Goal: Task Accomplishment & Management: Use online tool/utility

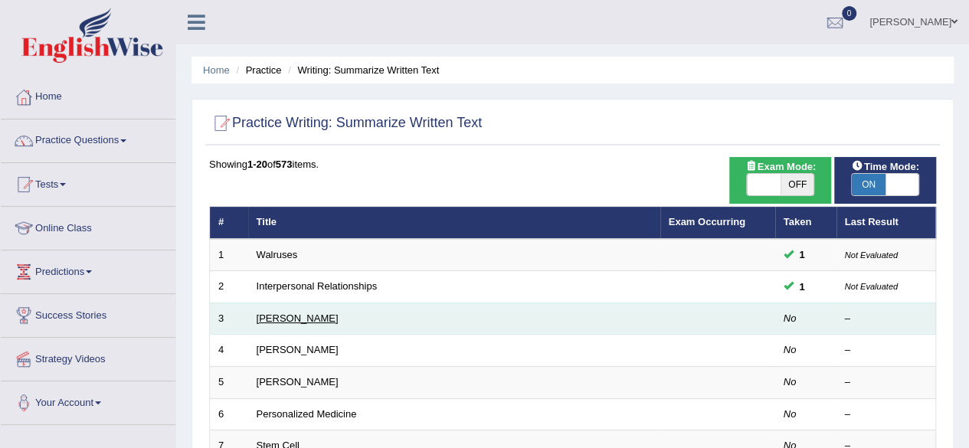
click at [310, 315] on link "[PERSON_NAME]" at bounding box center [298, 318] width 82 height 11
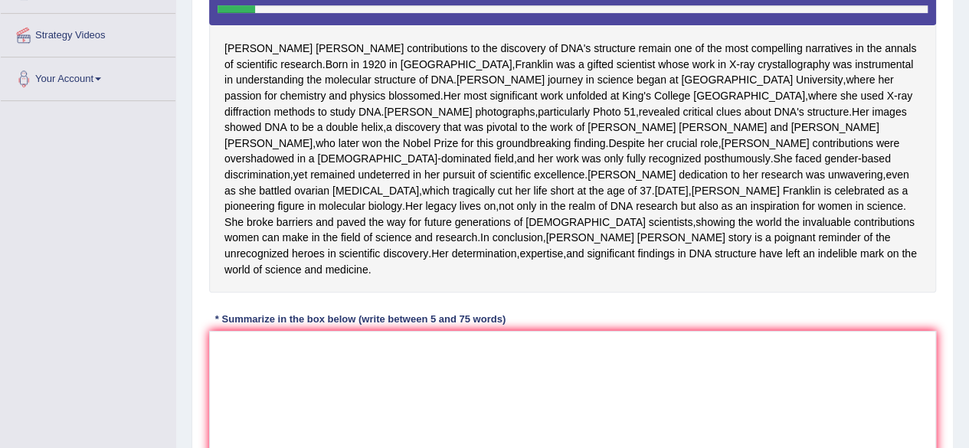
scroll to position [341, 0]
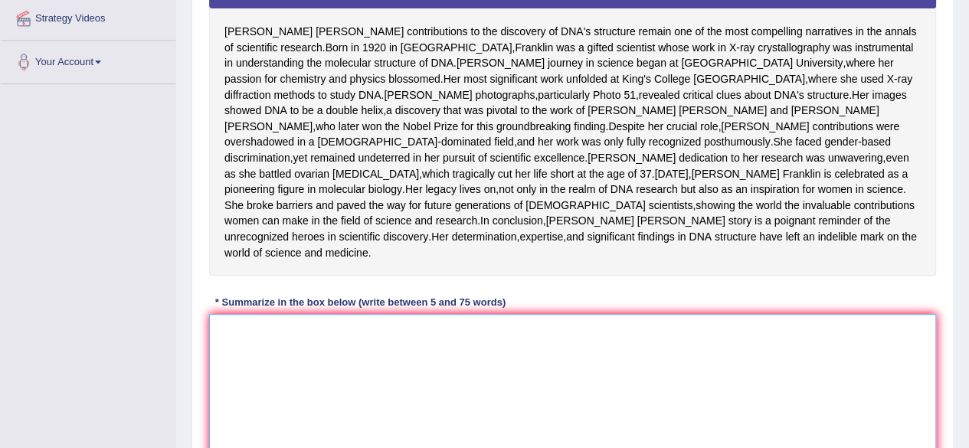
click at [287, 442] on textarea at bounding box center [572, 388] width 727 height 149
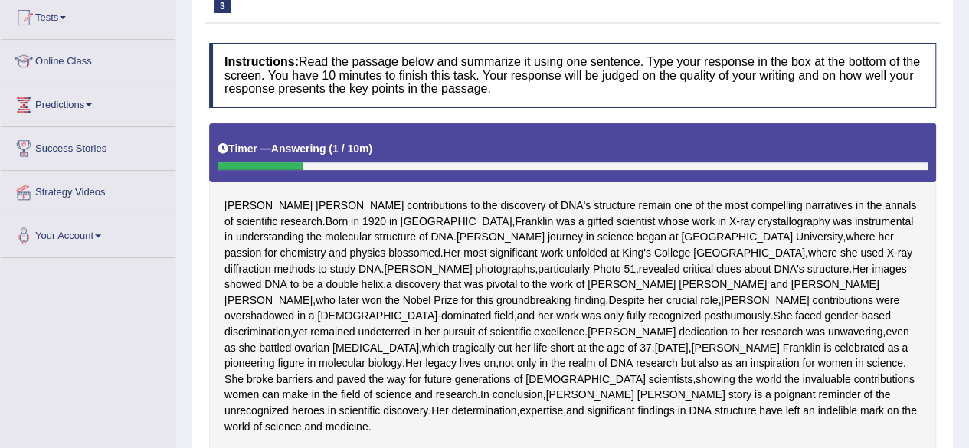
drag, startPoint x: 284, startPoint y: 433, endPoint x: 300, endPoint y: 217, distance: 216.6
click at [300, 217] on div "[PERSON_NAME] contributions to the discovery of DNA's structure remain one of t…" at bounding box center [572, 286] width 727 height 326
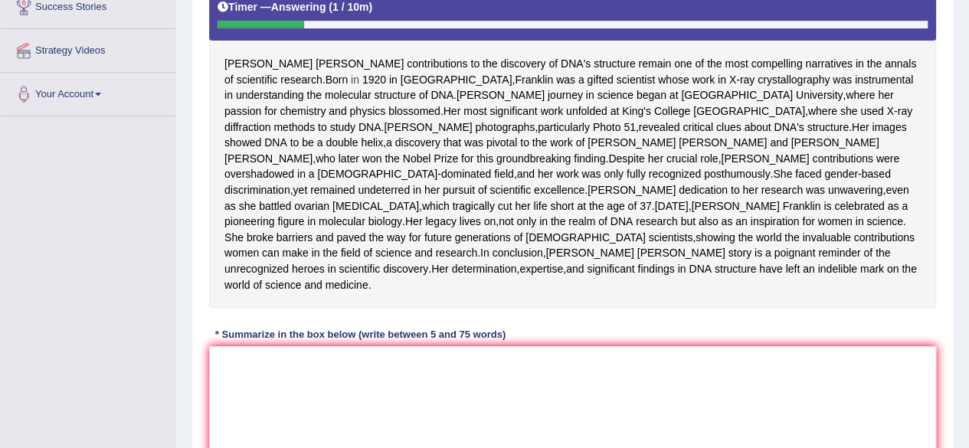
scroll to position [305, 0]
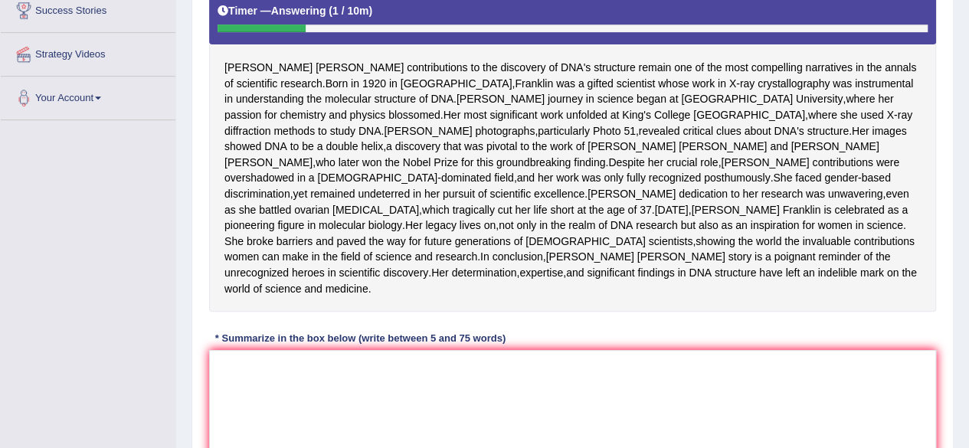
drag, startPoint x: 302, startPoint y: 409, endPoint x: 300, endPoint y: 419, distance: 10.2
click at [300, 419] on div "Instructions: Read the passage below and summarize it using one sentence. Type …" at bounding box center [572, 207] width 735 height 621
click at [300, 419] on textarea at bounding box center [572, 424] width 727 height 149
type textarea "r"
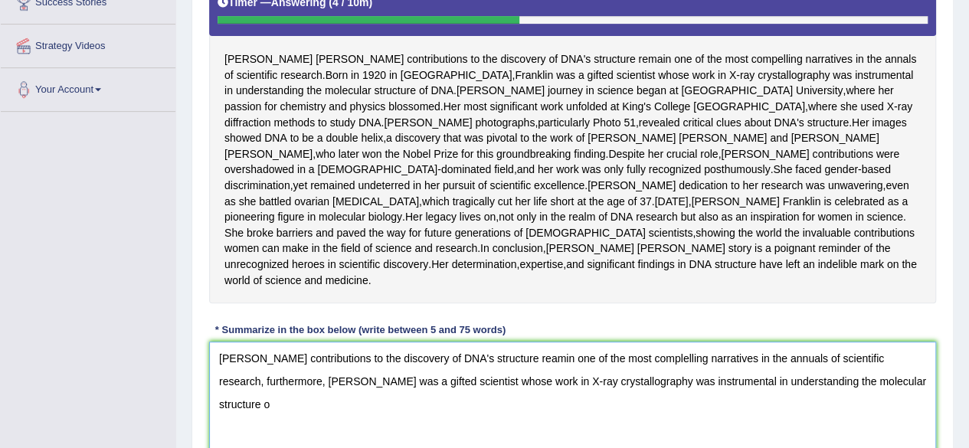
scroll to position [336, 0]
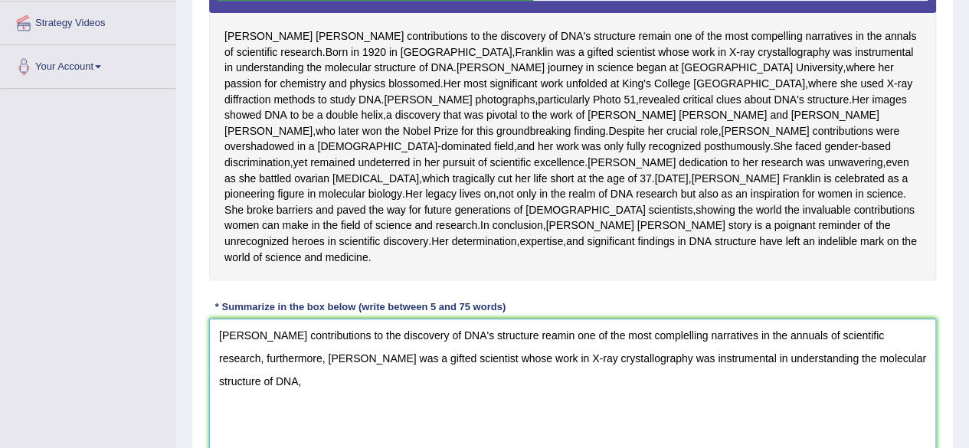
drag, startPoint x: 321, startPoint y: 421, endPoint x: 265, endPoint y: 419, distance: 56.0
click at [265, 419] on textarea "[PERSON_NAME] contributions to the discovery of DNA's structure reamin one of t…" at bounding box center [572, 393] width 727 height 149
click at [929, 424] on textarea "[PERSON_NAME] contributions to the discovery of DNA's structure reamin one of t…" at bounding box center [572, 393] width 727 height 149
paste textarea "furthermore"
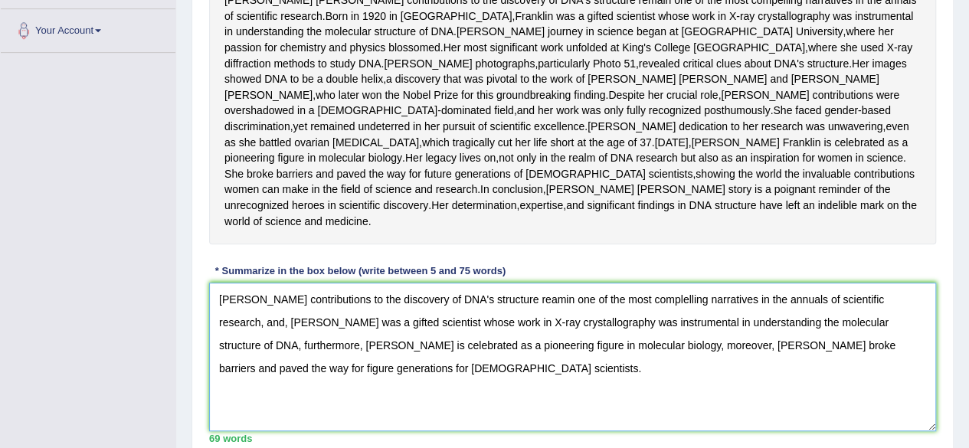
scroll to position [343, 0]
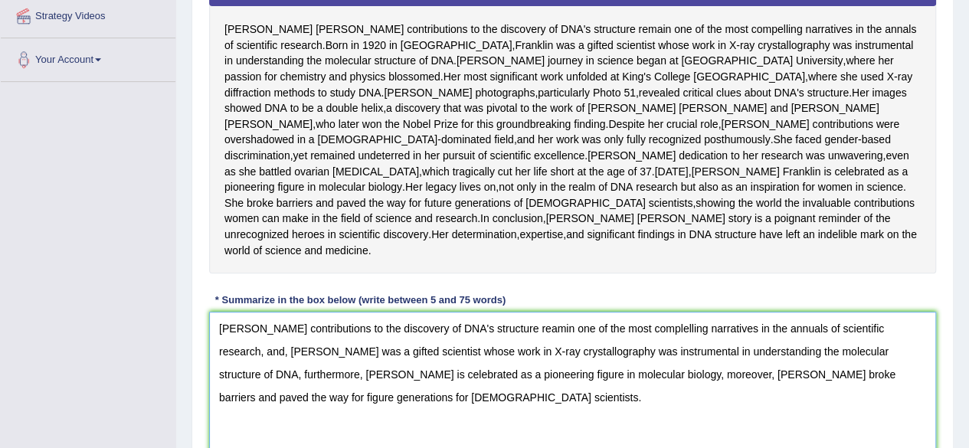
click at [555, 387] on textarea "[PERSON_NAME] contributions to the discovery of DNA's structure reamin one of t…" at bounding box center [572, 386] width 727 height 149
click at [820, 405] on textarea "[PERSON_NAME] contributions to the discovery of DNA's structure remain one of t…" at bounding box center [572, 386] width 727 height 149
click at [820, 389] on textarea "[PERSON_NAME] contributions to the discovery of DNA's structure remain one of t…" at bounding box center [572, 386] width 727 height 149
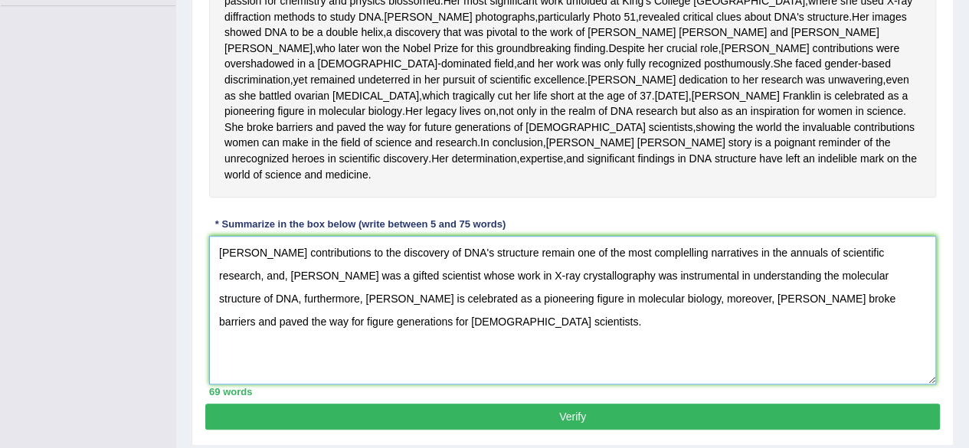
scroll to position [420, 0]
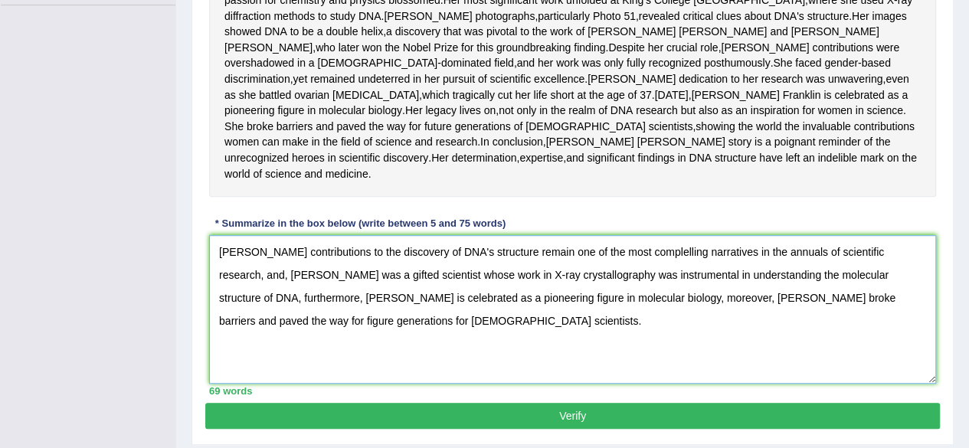
click at [236, 382] on textarea "[PERSON_NAME] contributions to the discovery of DNA's structure remain one of t…" at bounding box center [572, 309] width 727 height 149
click at [432, 382] on textarea "[PERSON_NAME] contributions to the discovery of DNA's structure remain one of t…" at bounding box center [572, 309] width 727 height 149
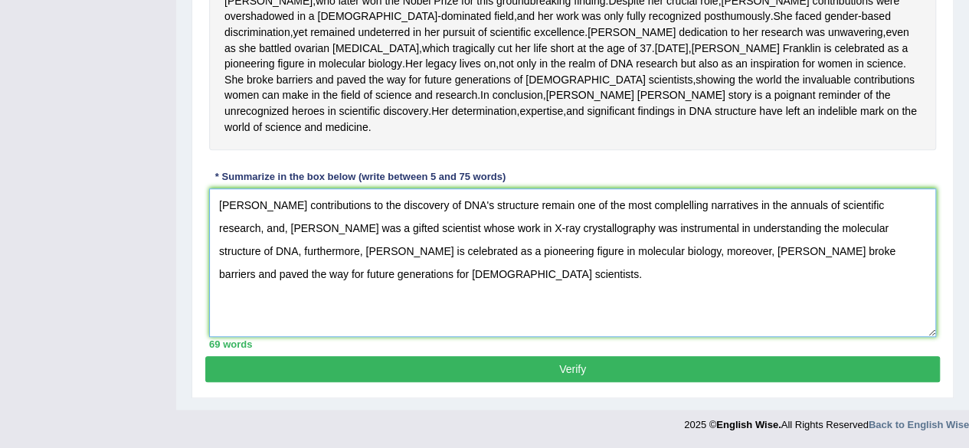
scroll to position [513, 0]
type textarea "[PERSON_NAME] contributions to the discovery of DNA's structure remain one of t…"
click at [400, 382] on button "Verify" at bounding box center [572, 369] width 735 height 26
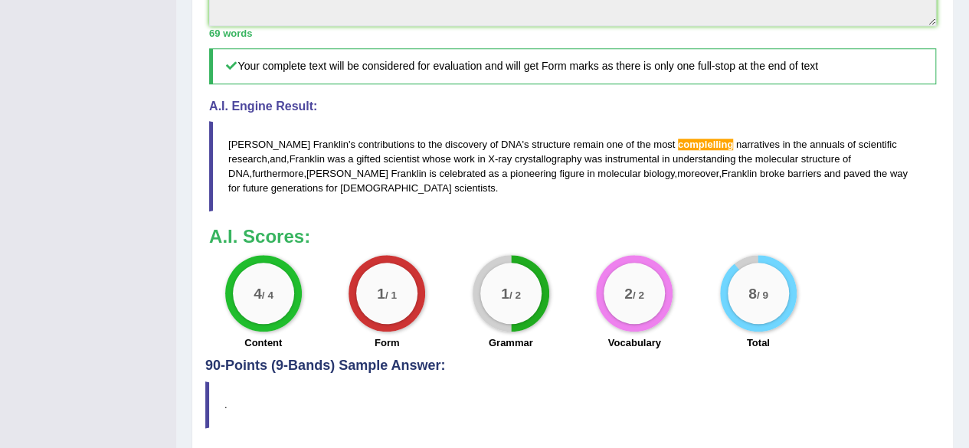
scroll to position [808, 0]
